Goal: Transaction & Acquisition: Purchase product/service

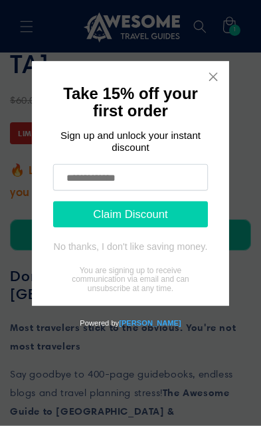
scroll to position [400, 0]
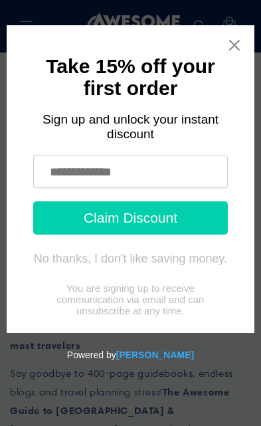
click at [183, 178] on input "text" at bounding box center [130, 171] width 195 height 33
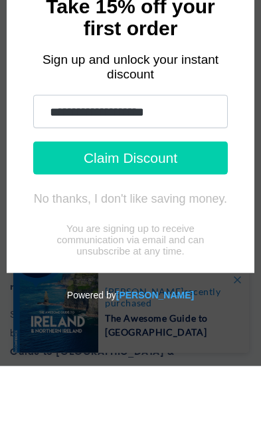
type input "**********"
click at [201, 158] on button "Claim Discount" at bounding box center [130, 158] width 195 height 33
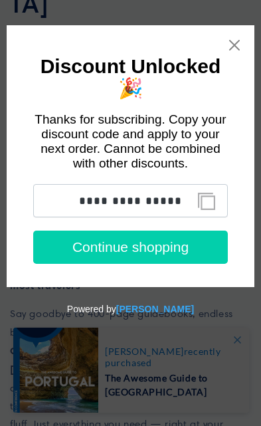
click at [241, 44] on icon "Close widget" at bounding box center [234, 45] width 13 height 13
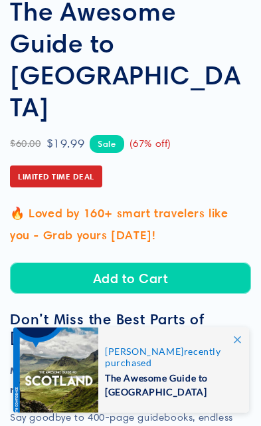
scroll to position [359, 0]
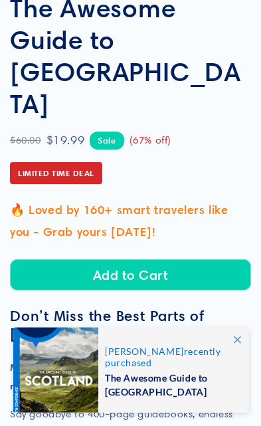
click at [185, 259] on button "Add to Cart" at bounding box center [130, 274] width 241 height 31
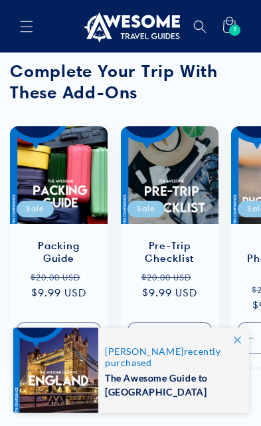
click at [235, 340] on icon at bounding box center [237, 339] width 7 height 7
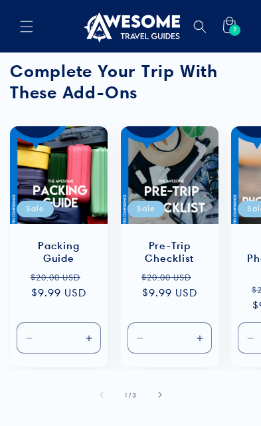
click at [231, 38] on icon at bounding box center [229, 26] width 29 height 29
click at [233, 31] on span "2" at bounding box center [235, 30] width 4 height 11
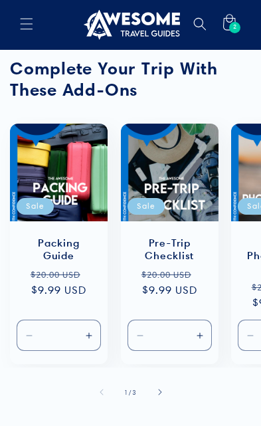
scroll to position [4, 0]
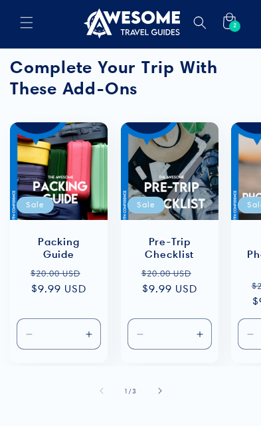
click at [225, 29] on icon at bounding box center [229, 22] width 29 height 29
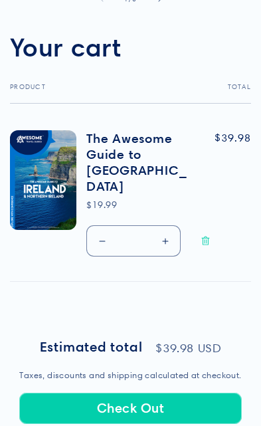
scroll to position [397, 0]
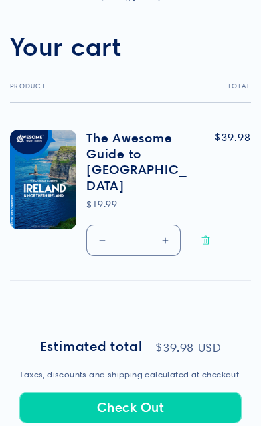
click at [101, 225] on button "Decrease quantity for The Awesome Guide to [GEOGRAPHIC_DATA]" at bounding box center [102, 240] width 30 height 31
type input "*"
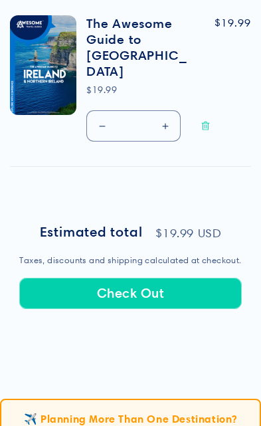
scroll to position [513, 0]
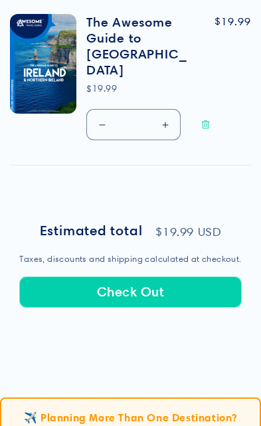
click at [155, 277] on button "Check Out" at bounding box center [130, 292] width 222 height 31
